Goal: Task Accomplishment & Management: Use online tool/utility

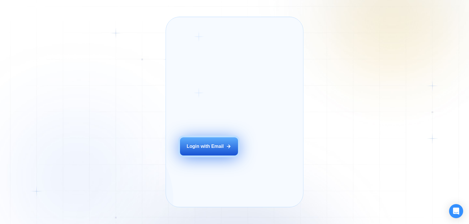
click at [219, 150] on div "Login with Email" at bounding box center [205, 146] width 37 height 6
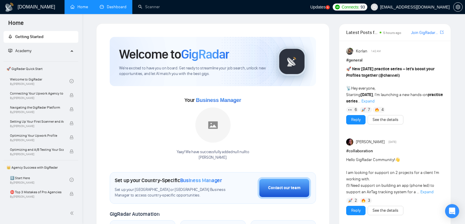
click at [115, 5] on link "Dashboard" at bounding box center [113, 6] width 27 height 5
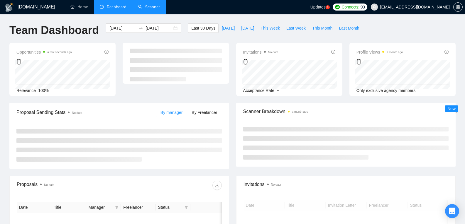
click at [147, 8] on link "Scanner" at bounding box center [149, 6] width 22 height 5
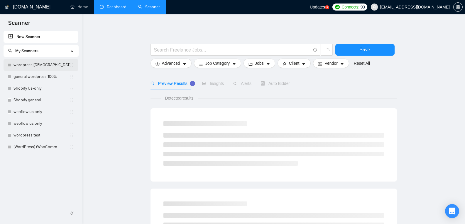
click at [47, 69] on link "wordpress [DEMOGRAPHIC_DATA]-only 100%" at bounding box center [41, 65] width 56 height 12
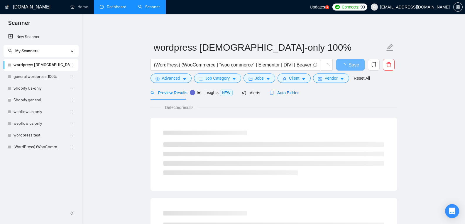
click at [288, 93] on span "Auto Bidder" at bounding box center [283, 93] width 29 height 5
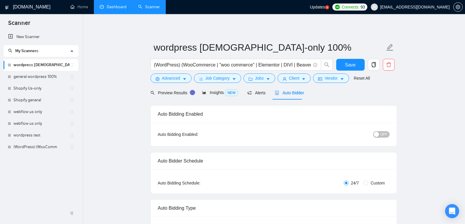
click at [381, 137] on span "OFF" at bounding box center [383, 134] width 7 height 6
click at [56, 79] on link "general wordpress 100%" at bounding box center [41, 77] width 56 height 12
click at [351, 62] on span "Save" at bounding box center [350, 64] width 11 height 7
click at [52, 74] on link "general wordpress 100%" at bounding box center [41, 77] width 56 height 12
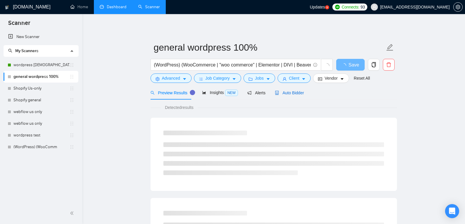
click at [295, 93] on span "Auto Bidder" at bounding box center [289, 93] width 29 height 5
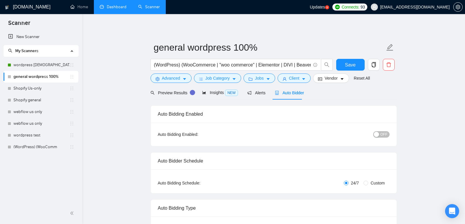
click at [384, 135] on span "OFF" at bounding box center [383, 134] width 7 height 6
click at [349, 63] on div "Reset all filters" at bounding box center [360, 67] width 32 height 10
click at [336, 62] on button "Save" at bounding box center [350, 65] width 28 height 12
click at [58, 90] on link "Shopify Us-only" at bounding box center [41, 89] width 56 height 12
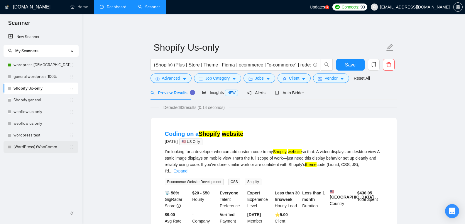
click at [51, 147] on link "(WordPress) (WooComm" at bounding box center [41, 147] width 56 height 12
click at [356, 63] on button "Save" at bounding box center [350, 65] width 28 height 12
click at [55, 147] on link "(WordPress) (WooComm" at bounding box center [41, 147] width 56 height 12
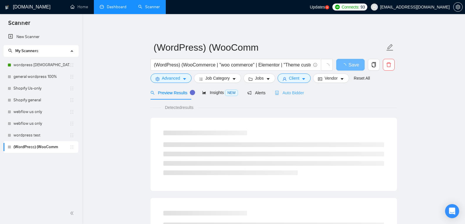
click at [282, 96] on div "Auto Bidder" at bounding box center [289, 93] width 29 height 14
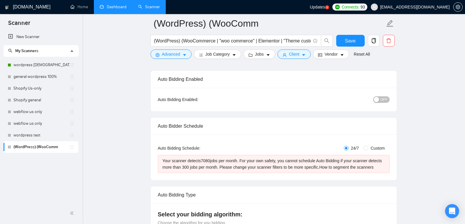
scroll to position [40, 0]
click at [54, 82] on link "general wordpress 100%" at bounding box center [41, 77] width 56 height 12
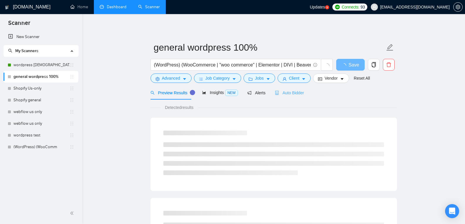
click at [284, 96] on div "Auto Bidder" at bounding box center [289, 93] width 29 height 14
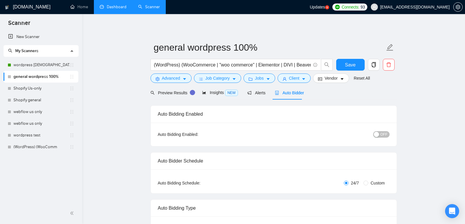
click at [380, 135] on button "OFF" at bounding box center [381, 134] width 16 height 6
click at [353, 63] on span "Save" at bounding box center [350, 64] width 11 height 7
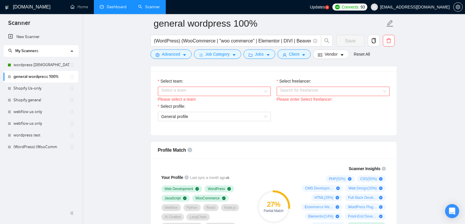
scroll to position [308, 0]
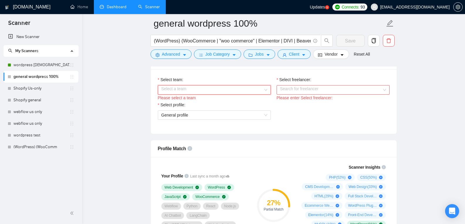
click at [256, 91] on input "Select team:" at bounding box center [212, 90] width 102 height 9
click at [236, 105] on div "[PERSON_NAME]" at bounding box center [213, 100] width 113 height 9
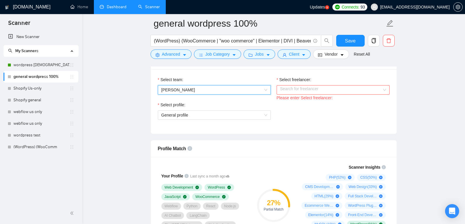
click at [308, 89] on input "Select freelancer:" at bounding box center [331, 90] width 102 height 9
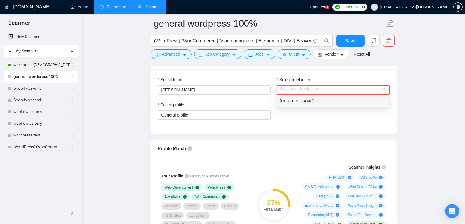
click at [312, 101] on div "[PERSON_NAME]" at bounding box center [333, 101] width 106 height 6
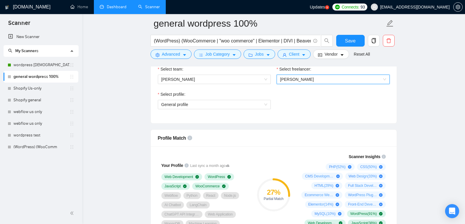
scroll to position [354, 0]
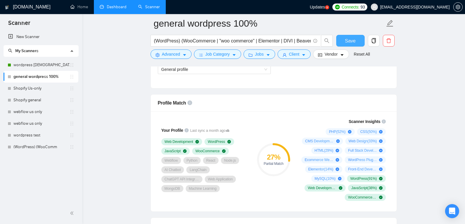
click at [350, 39] on span "Save" at bounding box center [350, 40] width 11 height 7
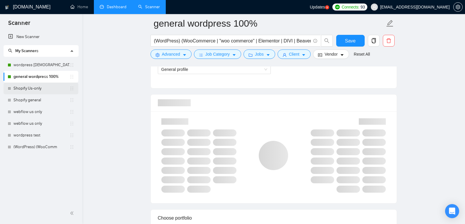
click at [54, 86] on link "Shopify Us-only" at bounding box center [41, 89] width 56 height 12
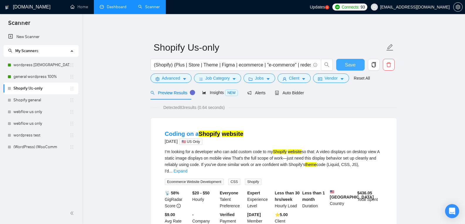
click at [350, 63] on span "Save" at bounding box center [350, 64] width 11 height 7
click at [285, 92] on span "Auto Bidder" at bounding box center [289, 93] width 29 height 5
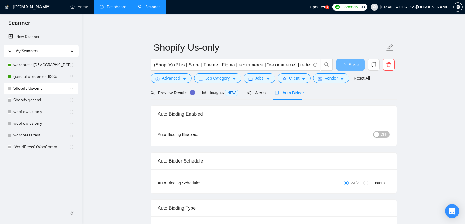
click at [385, 134] on span "OFF" at bounding box center [383, 134] width 7 height 6
click at [383, 135] on span "OFF" at bounding box center [383, 134] width 7 height 6
click at [345, 62] on span "Save" at bounding box center [350, 64] width 11 height 7
click at [47, 101] on link "Shopify general" at bounding box center [41, 100] width 56 height 12
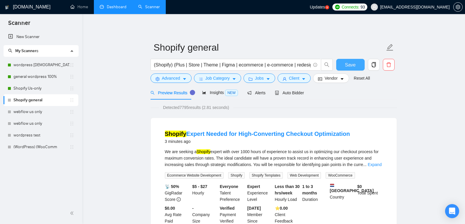
click at [348, 66] on span "Save" at bounding box center [350, 64] width 11 height 7
click at [285, 94] on span "Auto Bidder" at bounding box center [289, 93] width 29 height 5
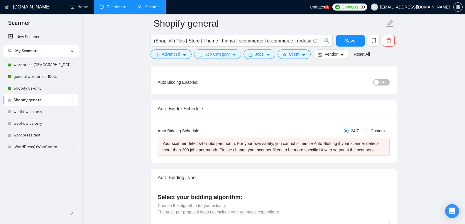
scroll to position [50, 0]
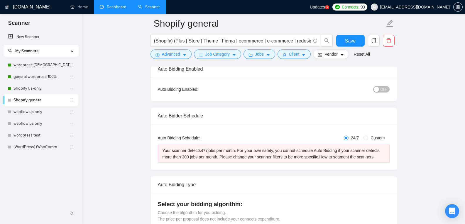
click at [379, 87] on div "button" at bounding box center [375, 89] width 5 height 5
click at [350, 40] on span "Save" at bounding box center [350, 40] width 11 height 7
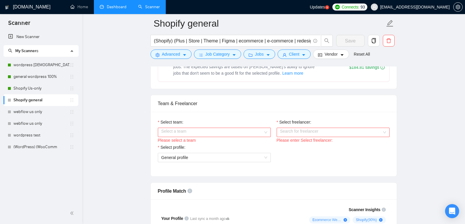
scroll to position [293, 0]
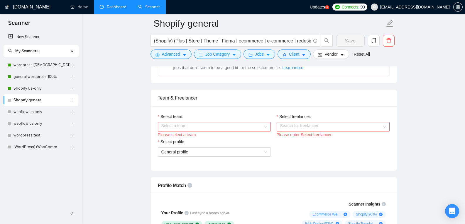
click at [253, 125] on input "Select team:" at bounding box center [212, 127] width 102 height 9
click at [234, 113] on div "Select team:" at bounding box center [214, 117] width 113 height 9
click at [180, 128] on input "Select team:" at bounding box center [212, 127] width 102 height 9
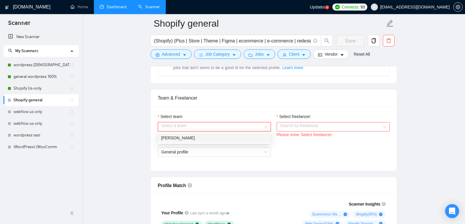
click at [181, 136] on div "[PERSON_NAME]" at bounding box center [214, 138] width 106 height 6
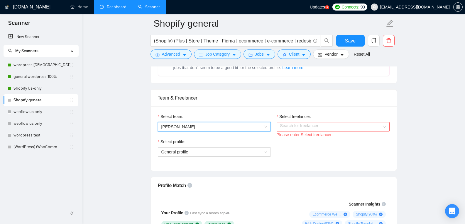
click at [296, 128] on input "Select freelancer:" at bounding box center [331, 127] width 102 height 9
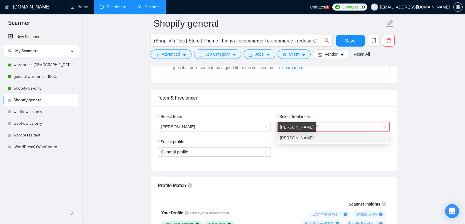
click at [296, 137] on span "[PERSON_NAME]" at bounding box center [297, 138] width 34 height 5
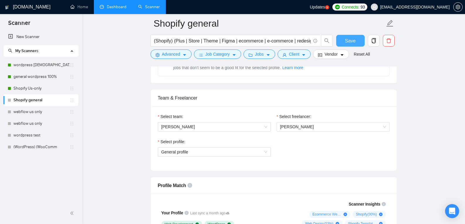
click at [341, 37] on button "Save" at bounding box center [350, 41] width 28 height 12
click at [60, 113] on link "webflow us only" at bounding box center [41, 112] width 56 height 12
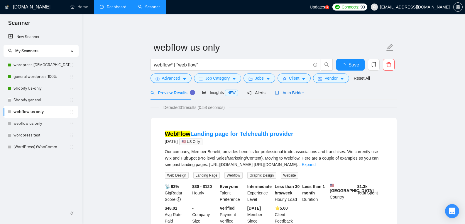
click at [292, 93] on span "Auto Bidder" at bounding box center [289, 93] width 29 height 5
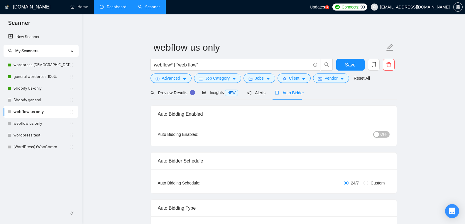
click at [378, 136] on div "button" at bounding box center [375, 134] width 5 height 5
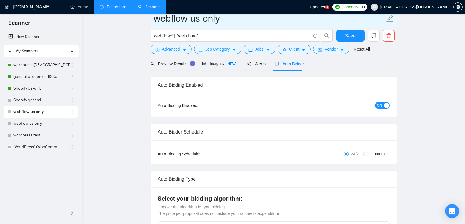
scroll to position [2, 0]
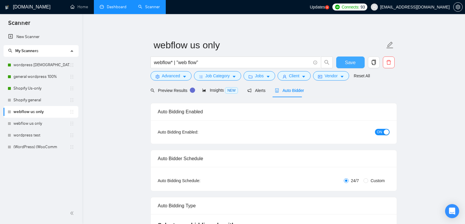
click at [352, 66] on span "Save" at bounding box center [350, 62] width 11 height 7
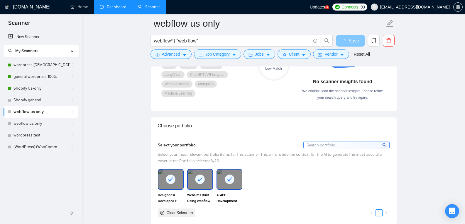
scroll to position [365, 0]
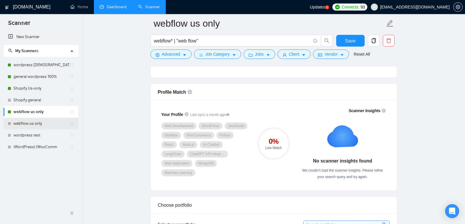
click at [52, 121] on link "webflow us only" at bounding box center [41, 124] width 56 height 12
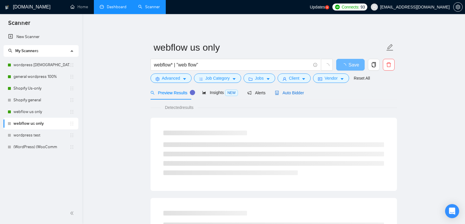
click at [291, 91] on span "Auto Bidder" at bounding box center [289, 93] width 29 height 5
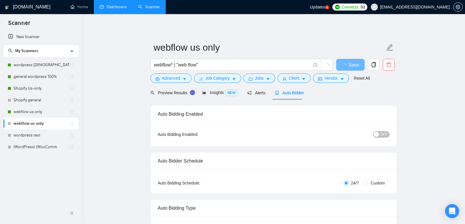
click at [378, 137] on div "button" at bounding box center [375, 134] width 5 height 5
click at [353, 69] on button "Save" at bounding box center [350, 65] width 28 height 12
click at [52, 102] on link "Shopify general" at bounding box center [41, 100] width 56 height 12
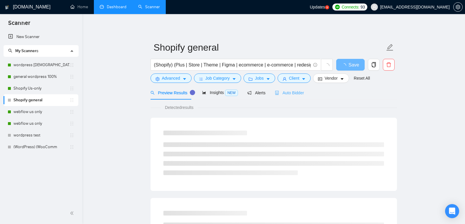
click at [295, 96] on div "Auto Bidder" at bounding box center [289, 93] width 29 height 14
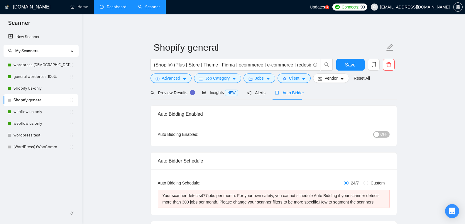
click at [384, 137] on span "OFF" at bounding box center [383, 134] width 7 height 6
click at [355, 64] on button "Save" at bounding box center [350, 65] width 28 height 12
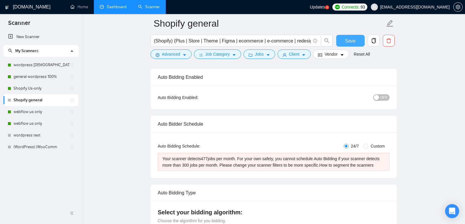
scroll to position [42, 0]
click at [384, 96] on span "OFF" at bounding box center [383, 97] width 7 height 6
click at [348, 43] on span "Save" at bounding box center [350, 40] width 11 height 7
click at [50, 137] on link "wordpress test" at bounding box center [41, 136] width 56 height 12
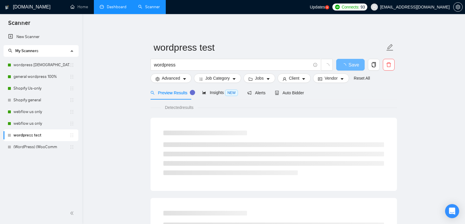
click at [103, 4] on link "Dashboard" at bounding box center [113, 6] width 27 height 5
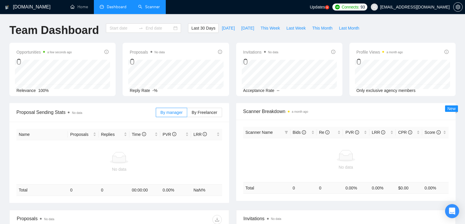
type input "[DATE]"
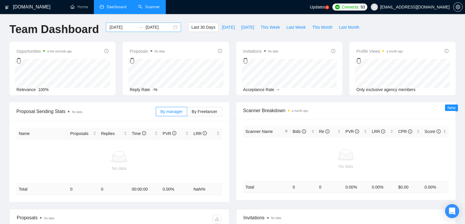
click at [170, 27] on div "[DATE] [DATE]" at bounding box center [143, 27] width 75 height 9
click at [310, 39] on div "Last 30 Days [DATE] [DATE] This Week Last Week This Month Last Month" at bounding box center [274, 32] width 181 height 19
click at [339, 28] on span "Last Month" at bounding box center [349, 27] width 20 height 6
type input "[DATE]"
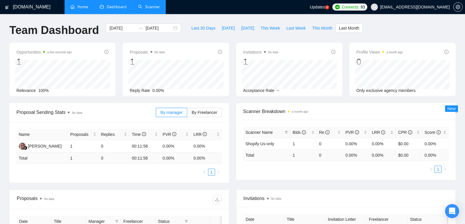
click at [79, 6] on link "Home" at bounding box center [79, 6] width 18 height 5
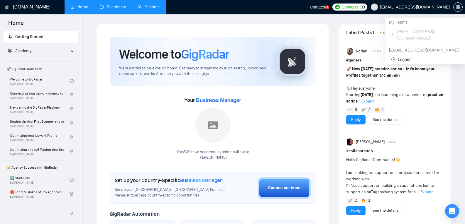
click at [406, 11] on span "[EMAIL_ADDRESS][DOMAIN_NAME]" at bounding box center [410, 7] width 86 height 19
